Goal: Find specific page/section: Find specific page/section

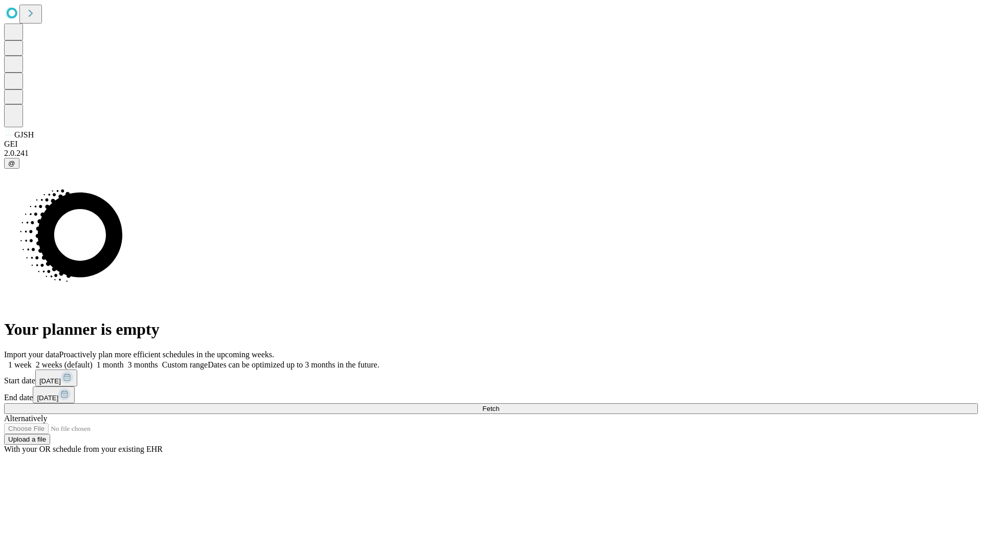
click at [499, 405] on span "Fetch" at bounding box center [490, 409] width 17 height 8
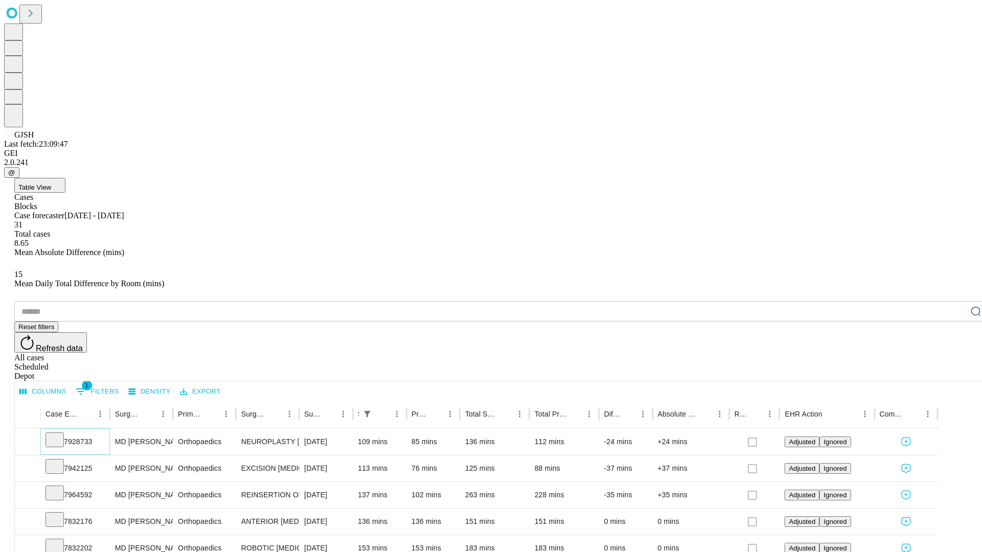
click at [60, 434] on icon at bounding box center [55, 439] width 10 height 10
